Goal: Navigation & Orientation: Understand site structure

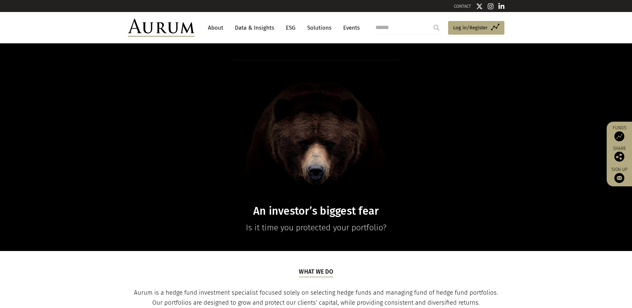
click at [254, 28] on link "Data & Insights" at bounding box center [254, 28] width 46 height 12
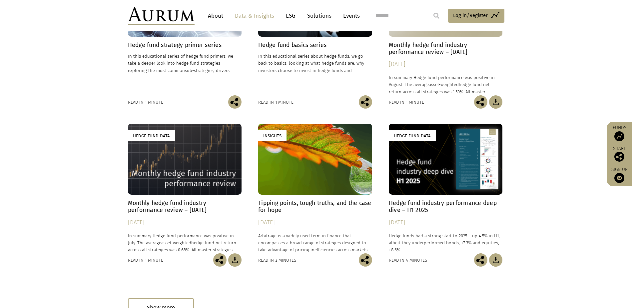
scroll to position [392, 0]
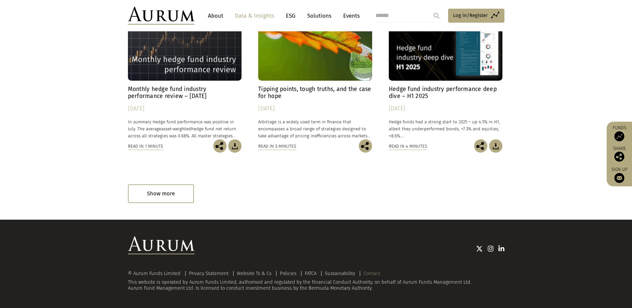
click at [370, 274] on link "Contact" at bounding box center [371, 273] width 17 height 6
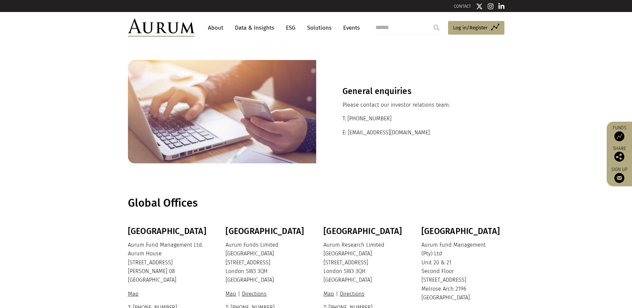
click at [216, 30] on link "About" at bounding box center [215, 28] width 22 height 12
